Goal: Register for event/course

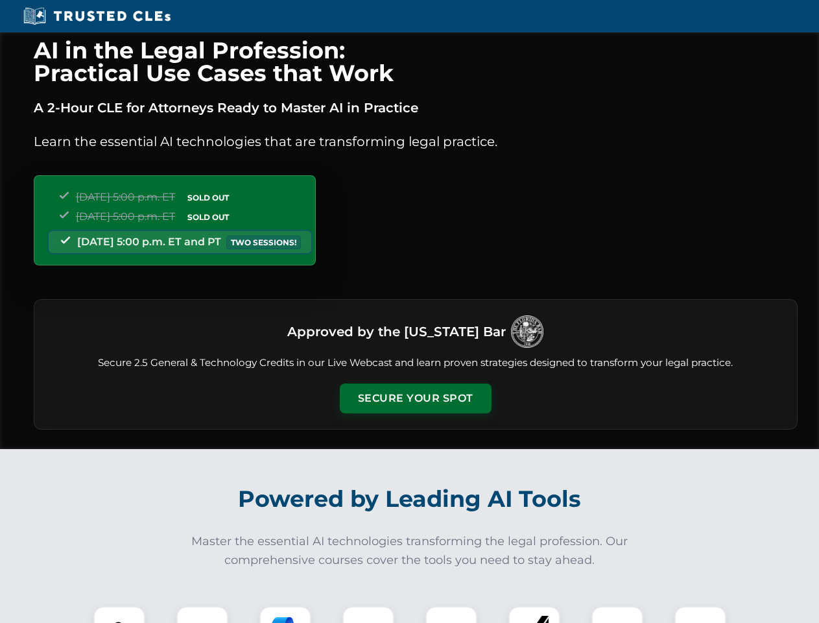
click at [415, 398] on button "Secure Your Spot" at bounding box center [416, 398] width 152 height 30
click at [119, 614] on img at bounding box center [120, 632] width 38 height 38
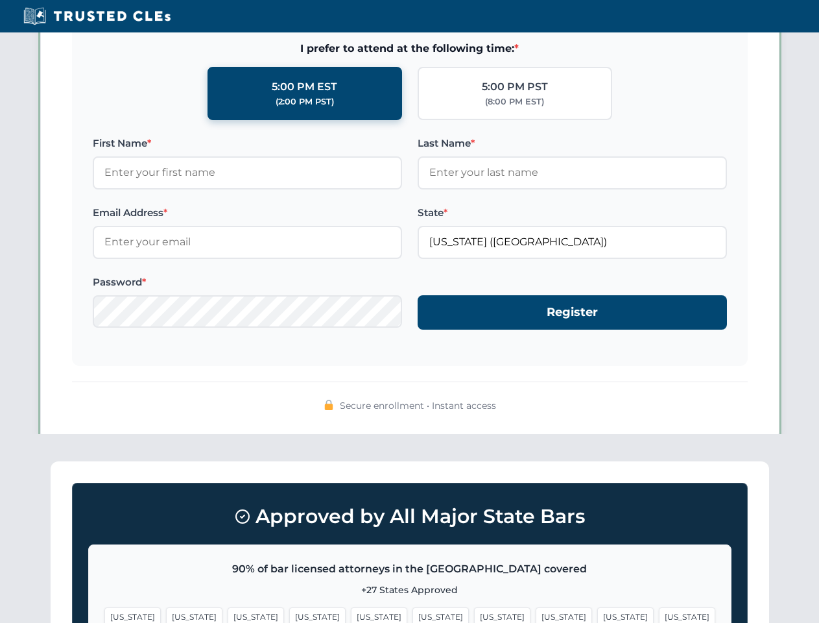
click at [474, 614] on span "[US_STATE]" at bounding box center [502, 616] width 56 height 19
click at [598, 614] on span "[US_STATE]" at bounding box center [626, 616] width 56 height 19
